Goal: Task Accomplishment & Management: Use online tool/utility

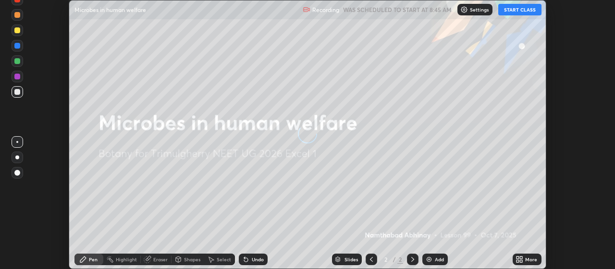
scroll to position [269, 614]
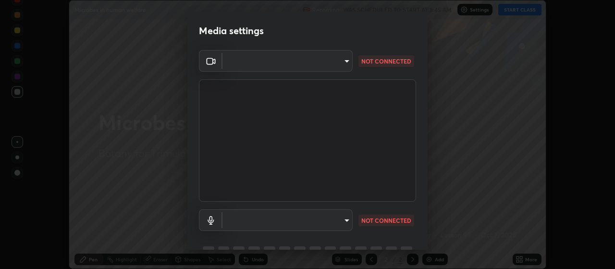
type input "c52127a40cbf279c8509d1fea9a6c4f1a5ad2dcd18f862b978adc8f20b04eebd"
type input "communications"
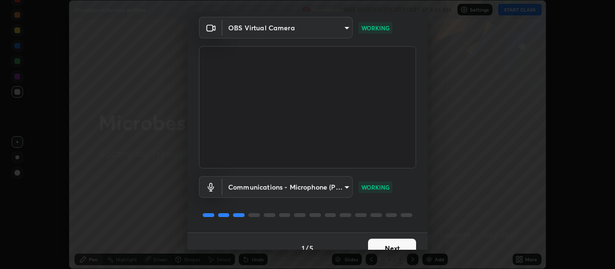
scroll to position [47, 0]
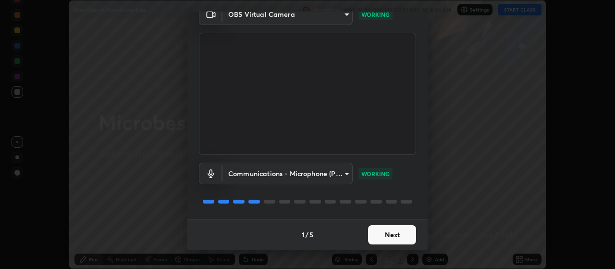
click at [395, 228] on button "Next" at bounding box center [392, 234] width 48 height 19
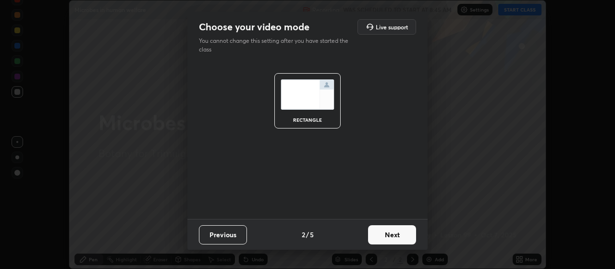
scroll to position [0, 0]
click at [395, 234] on button "Next" at bounding box center [392, 234] width 48 height 19
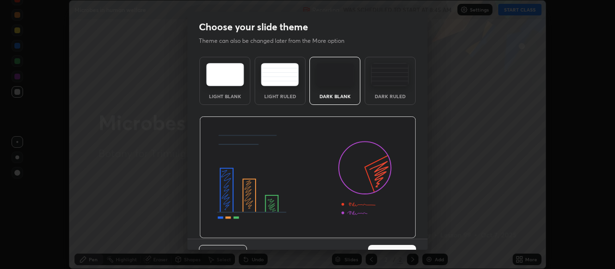
click at [400, 232] on img at bounding box center [307, 177] width 217 height 122
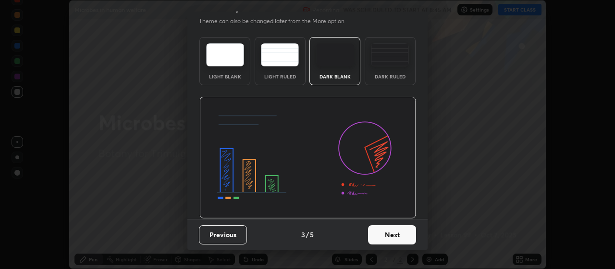
click at [401, 228] on button "Next" at bounding box center [392, 234] width 48 height 19
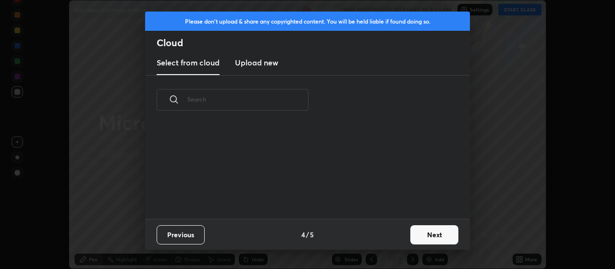
click at [413, 229] on button "Next" at bounding box center [434, 234] width 48 height 19
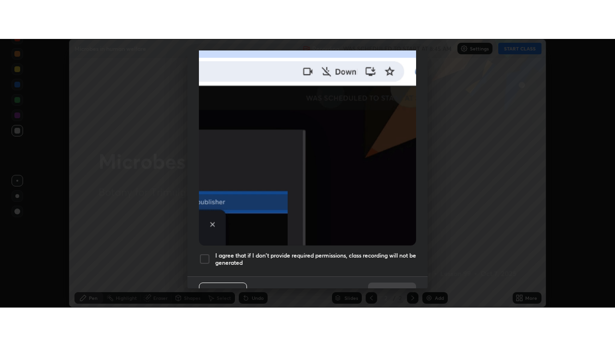
scroll to position [241, 0]
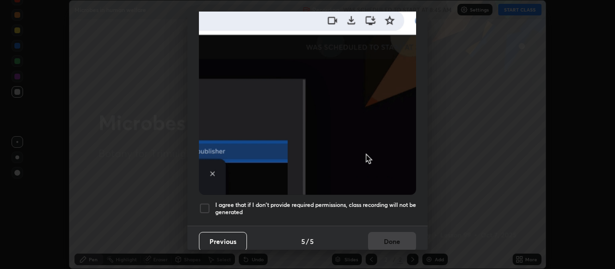
click at [200, 205] on div at bounding box center [205, 208] width 12 height 12
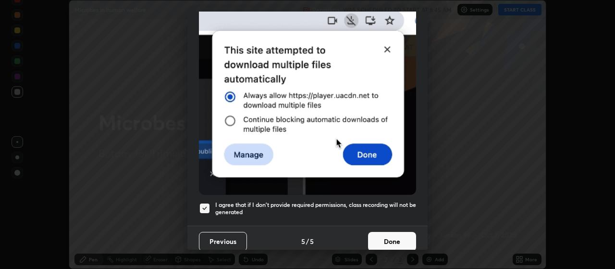
click at [392, 239] on button "Done" at bounding box center [392, 241] width 48 height 19
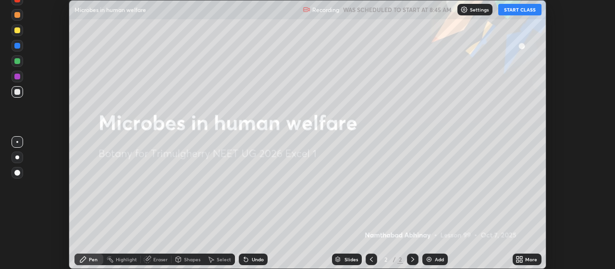
click at [524, 12] on button "START CLASS" at bounding box center [519, 10] width 43 height 12
click at [528, 258] on div "More" at bounding box center [531, 259] width 12 height 5
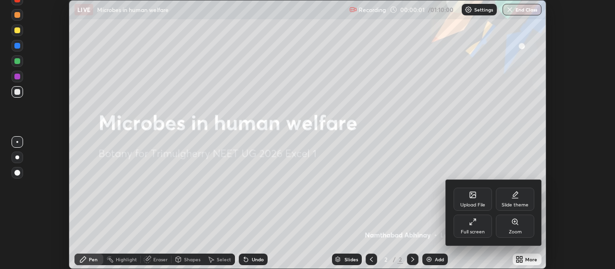
click at [468, 230] on div "Full screen" at bounding box center [473, 231] width 24 height 5
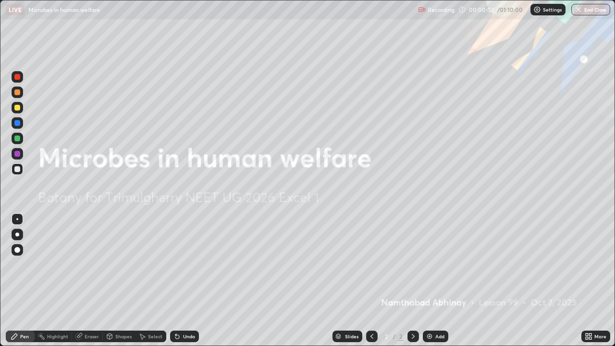
scroll to position [346, 615]
